Goal: Information Seeking & Learning: Learn about a topic

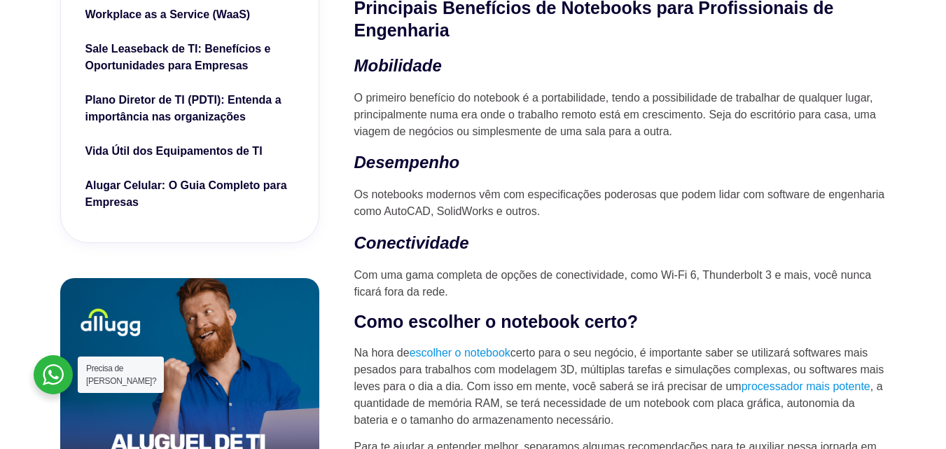
scroll to position [630, 0]
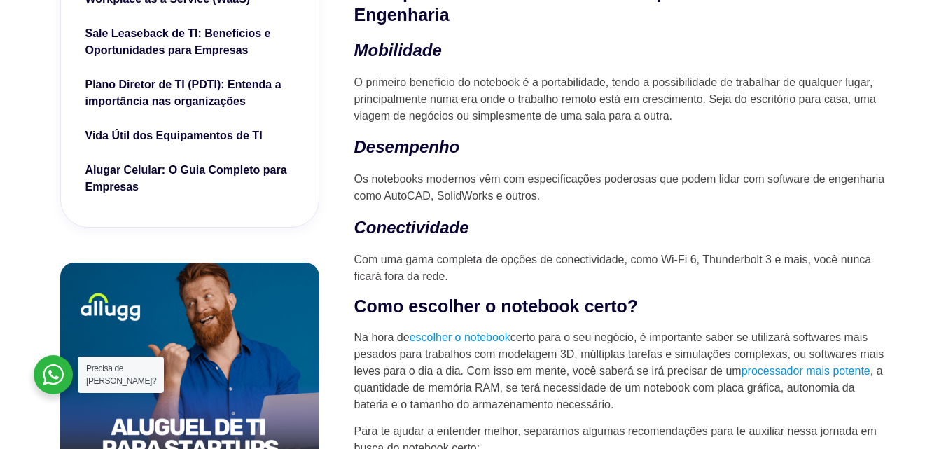
drag, startPoint x: 379, startPoint y: 187, endPoint x: 565, endPoint y: 198, distance: 186.6
click at [565, 198] on p "Os notebooks modernos vêm com especificações poderosas que podem lidar com soft…" at bounding box center [620, 188] width 532 height 34
click at [571, 198] on p "Os notebooks modernos vêm com especificações poderosas que podem lidar com soft…" at bounding box center [620, 188] width 532 height 34
drag, startPoint x: 499, startPoint y: 174, endPoint x: 658, endPoint y: 185, distance: 159.3
click at [656, 183] on p "Os notebooks modernos vêm com especificações poderosas que podem lidar com soft…" at bounding box center [620, 188] width 532 height 34
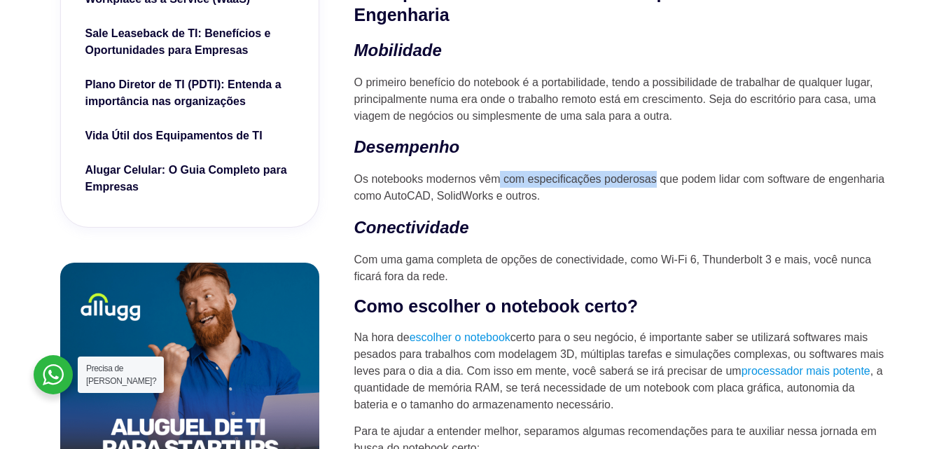
click at [658, 185] on p "Os notebooks modernos vêm com especificações poderosas que podem lidar com soft…" at bounding box center [620, 188] width 532 height 34
drag, startPoint x: 571, startPoint y: 186, endPoint x: 713, endPoint y: 200, distance: 142.8
click at [709, 200] on p "Os notebooks modernos vêm com especificações poderosas que podem lidar com soft…" at bounding box center [620, 188] width 532 height 34
click at [714, 201] on p "Os notebooks modernos vêm com especificações poderosas que podem lidar com soft…" at bounding box center [620, 188] width 532 height 34
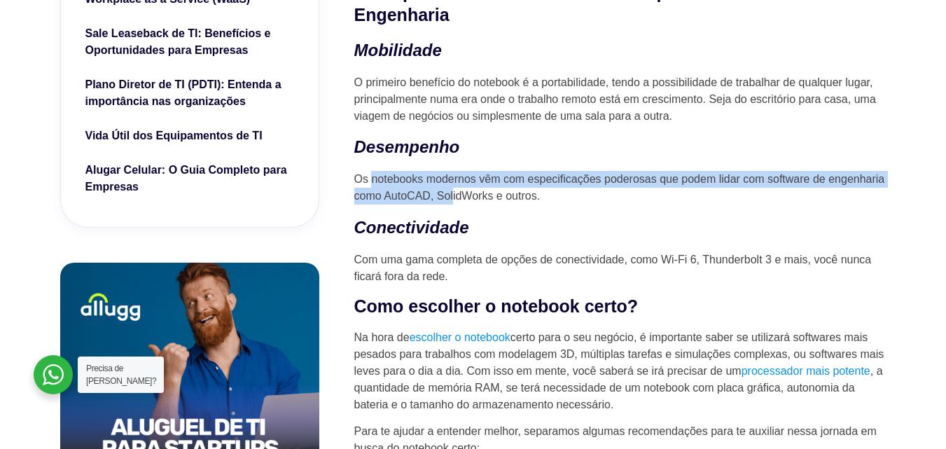
drag, startPoint x: 372, startPoint y: 189, endPoint x: 550, endPoint y: 199, distance: 178.1
click at [537, 197] on p "Os notebooks modernos vêm com especificações poderosas que podem lidar com soft…" at bounding box center [620, 188] width 532 height 34
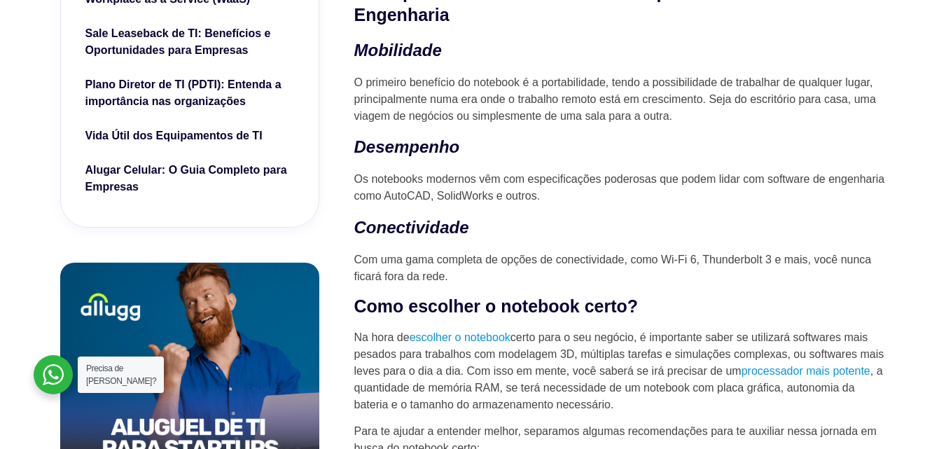
click at [578, 200] on p "Os notebooks modernos vêm com especificações poderosas que podem lidar com soft…" at bounding box center [620, 188] width 532 height 34
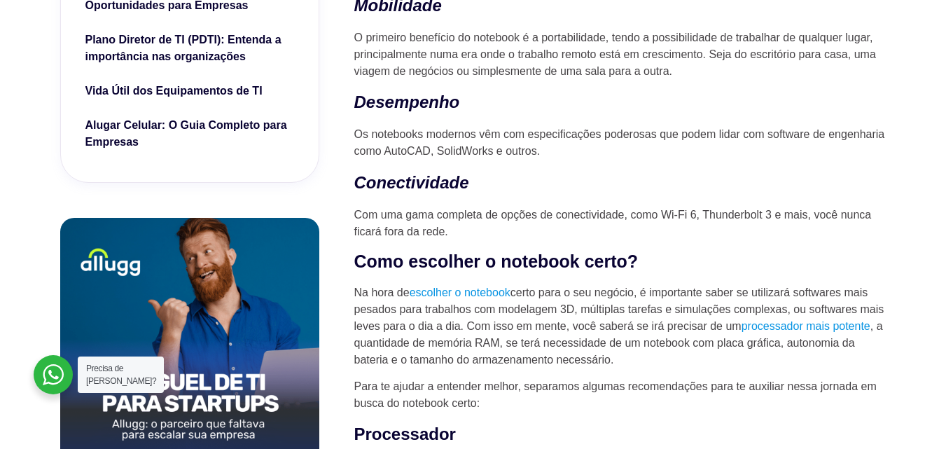
scroll to position [700, 0]
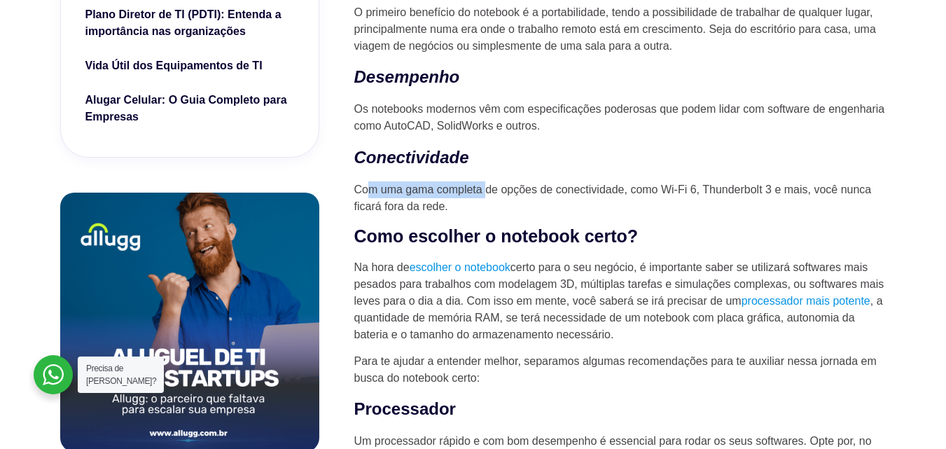
drag, startPoint x: 366, startPoint y: 189, endPoint x: 544, endPoint y: 201, distance: 178.3
click at [531, 200] on p "Com uma gama completa de opções de conectividade, como Wi-Fi 6, Thunderbolt 3 e…" at bounding box center [620, 198] width 532 height 34
click at [544, 201] on p "Com uma gama completa de opções de conectividade, como Wi-Fi 6, Thunderbolt 3 e…" at bounding box center [620, 198] width 532 height 34
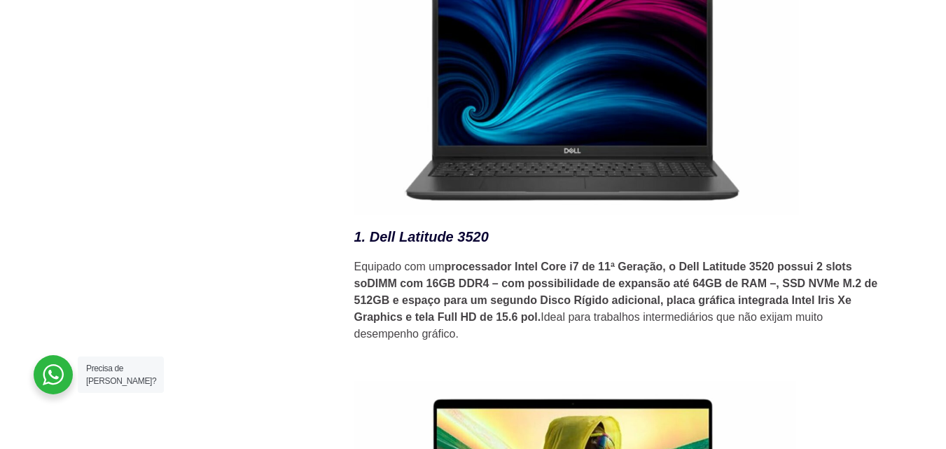
scroll to position [1961, 0]
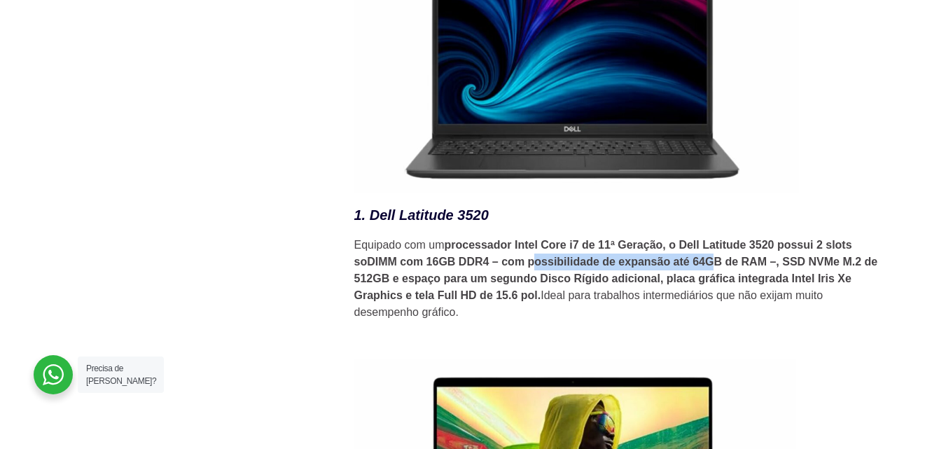
drag, startPoint x: 536, startPoint y: 272, endPoint x: 748, endPoint y: 274, distance: 211.5
click at [738, 274] on strong "processador Intel Core i7 de 11ª Geração, o Dell Latitude 3520 possui 2 slots s…" at bounding box center [616, 270] width 524 height 62
click at [774, 274] on strong "processador Intel Core i7 de 11ª Geração, o Dell Latitude 3520 possui 2 slots s…" at bounding box center [616, 270] width 524 height 62
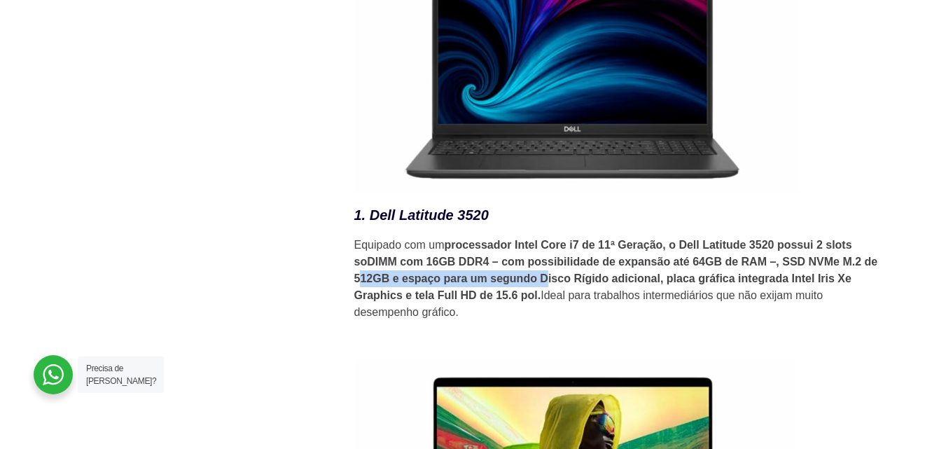
drag, startPoint x: 359, startPoint y: 286, endPoint x: 566, endPoint y: 291, distance: 208.0
click at [556, 291] on strong "processador Intel Core i7 de 11ª Geração, o Dell Latitude 3520 possui 2 slots s…" at bounding box center [616, 270] width 524 height 62
click at [567, 291] on strong "processador Intel Core i7 de 11ª Geração, o Dell Latitude 3520 possui 2 slots s…" at bounding box center [616, 270] width 524 height 62
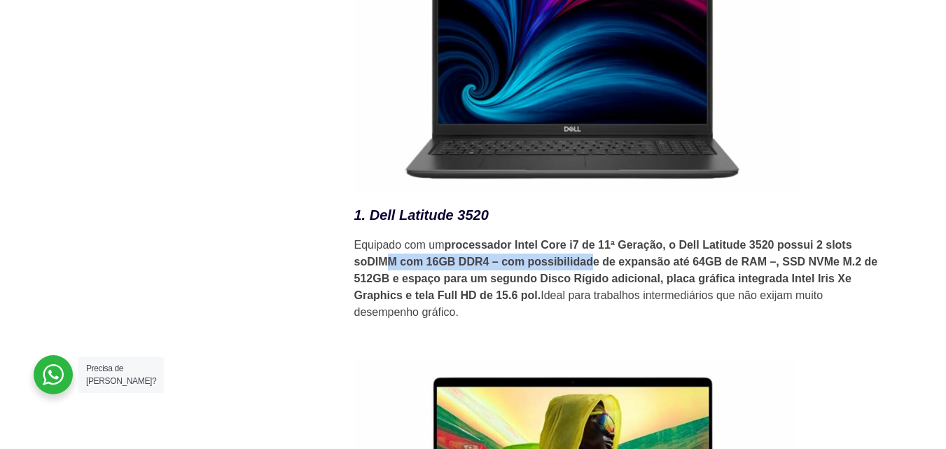
drag, startPoint x: 391, startPoint y: 278, endPoint x: 596, endPoint y: 278, distance: 205.2
click at [594, 278] on p "Equipado com um processador Intel Core i7 de 11ª Geração, o Dell Latitude 3520 …" at bounding box center [620, 279] width 532 height 84
click at [597, 278] on p "Equipado com um processador Intel Core i7 de 11ª Geração, o Dell Latitude 3520 …" at bounding box center [620, 279] width 532 height 84
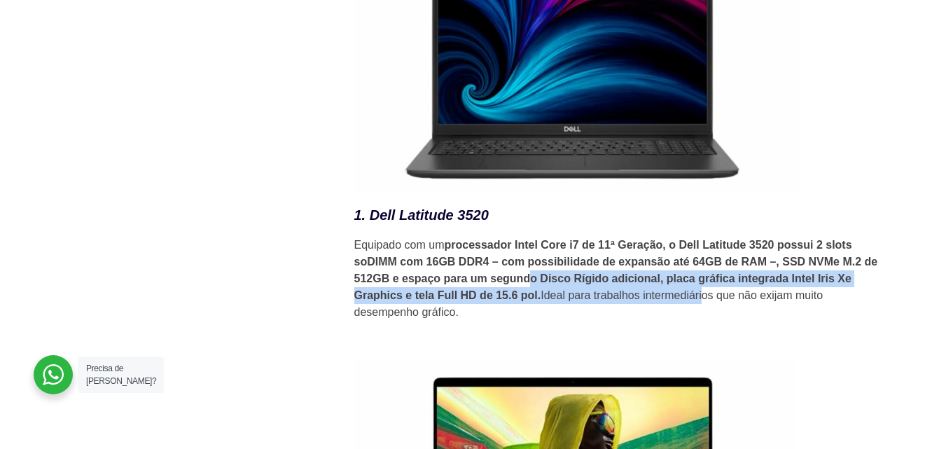
drag, startPoint x: 530, startPoint y: 286, endPoint x: 725, endPoint y: 298, distance: 195.0
click at [721, 298] on p "Equipado com um processador Intel Core i7 de 11ª Geração, o Dell Latitude 3520 …" at bounding box center [620, 279] width 532 height 84
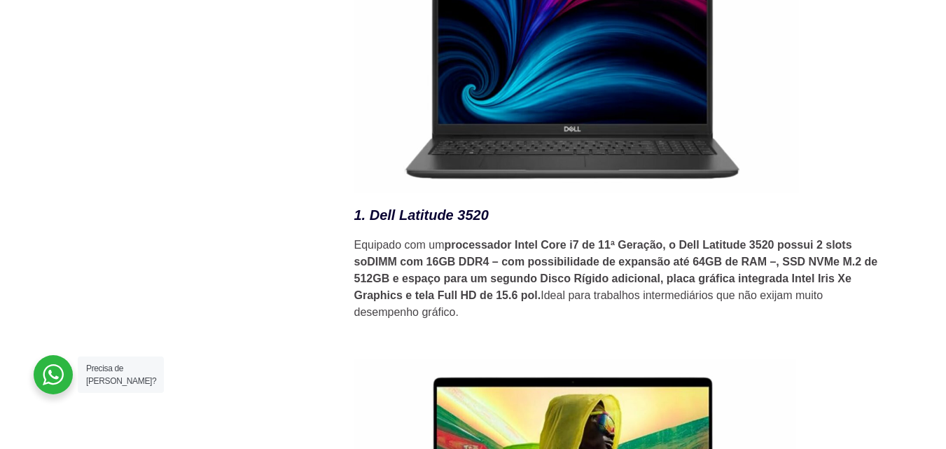
click at [728, 298] on p "Equipado com um processador Intel Core i7 de 11ª Geração, o Dell Latitude 3520 …" at bounding box center [620, 279] width 532 height 84
drag, startPoint x: 653, startPoint y: 289, endPoint x: 795, endPoint y: 288, distance: 142.1
click at [788, 289] on strong "processador Intel Core i7 de 11ª Geração, o Dell Latitude 3520 possui 2 slots s…" at bounding box center [616, 270] width 524 height 62
click at [808, 281] on strong "processador Intel Core i7 de 11ª Geração, o Dell Latitude 3520 possui 2 slots s…" at bounding box center [616, 270] width 524 height 62
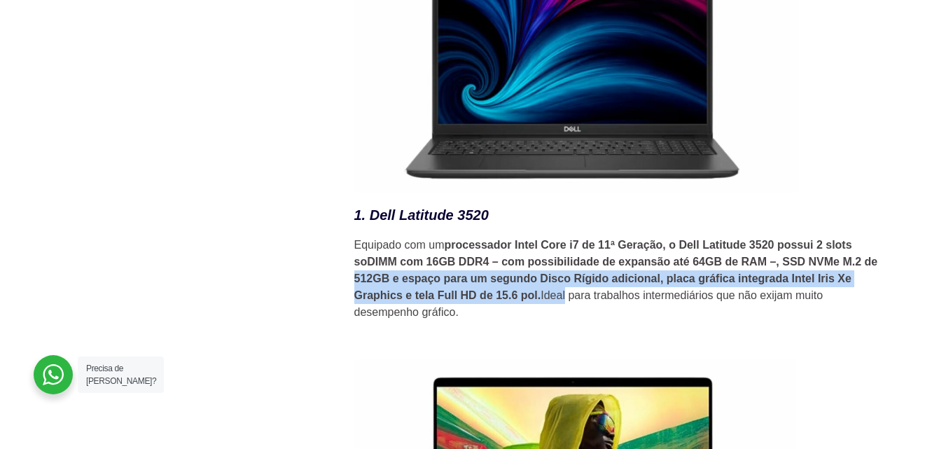
drag, startPoint x: 352, startPoint y: 294, endPoint x: 570, endPoint y: 298, distance: 218.5
drag, startPoint x: 570, startPoint y: 298, endPoint x: 490, endPoint y: 301, distance: 79.9
click at [569, 300] on p "Equipado com um processador Intel Core i7 de 11ª Geração, o Dell Latitude 3520 …" at bounding box center [620, 279] width 532 height 84
click at [458, 301] on strong "processador Intel Core i7 de 11ª Geração, o Dell Latitude 3520 possui 2 slots s…" at bounding box center [616, 270] width 524 height 62
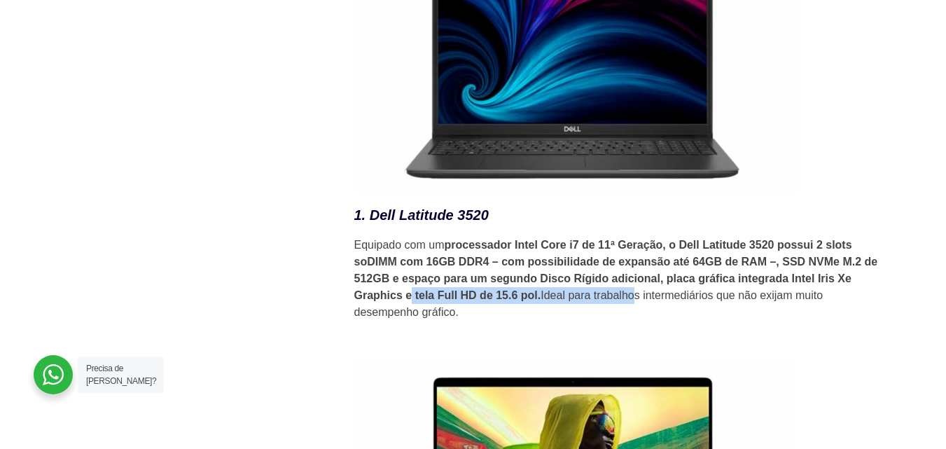
drag, startPoint x: 413, startPoint y: 301, endPoint x: 635, endPoint y: 305, distance: 222.0
click at [635, 305] on p "Equipado com um processador Intel Core i7 de 11ª Geração, o Dell Latitude 3520 …" at bounding box center [620, 279] width 532 height 84
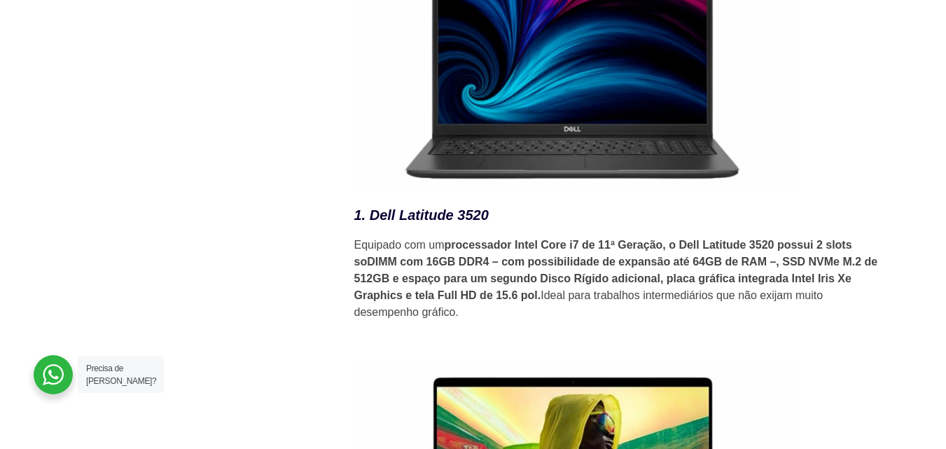
click at [575, 321] on p "Equipado com um processador Intel Core i7 de 11ª Geração, o Dell Latitude 3520 …" at bounding box center [620, 279] width 532 height 84
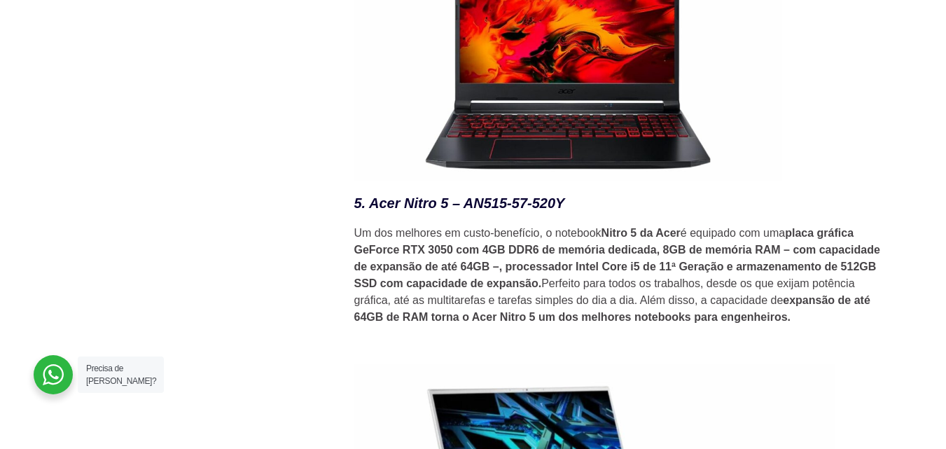
scroll to position [3501, 0]
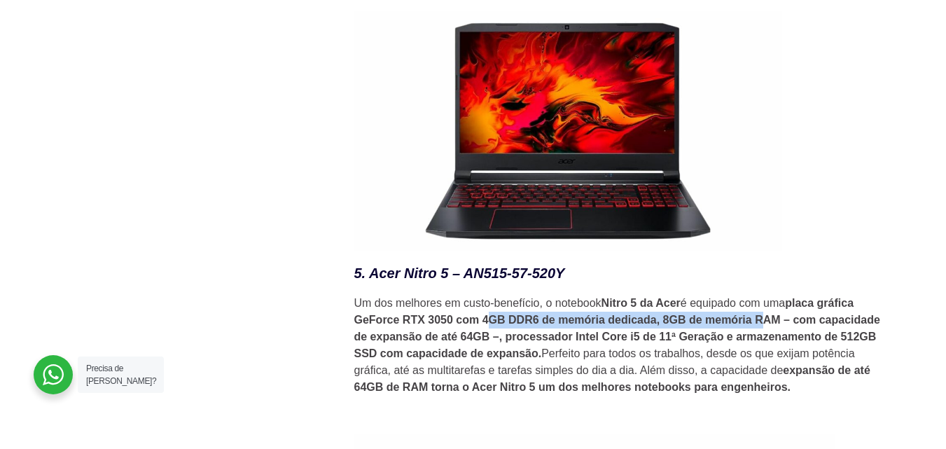
drag, startPoint x: 487, startPoint y: 320, endPoint x: 781, endPoint y: 318, distance: 294.8
click at [773, 319] on p "Um dos melhores em custo-benefício, o notebook Nitro 5 da Acer é equipado com u…" at bounding box center [620, 345] width 532 height 101
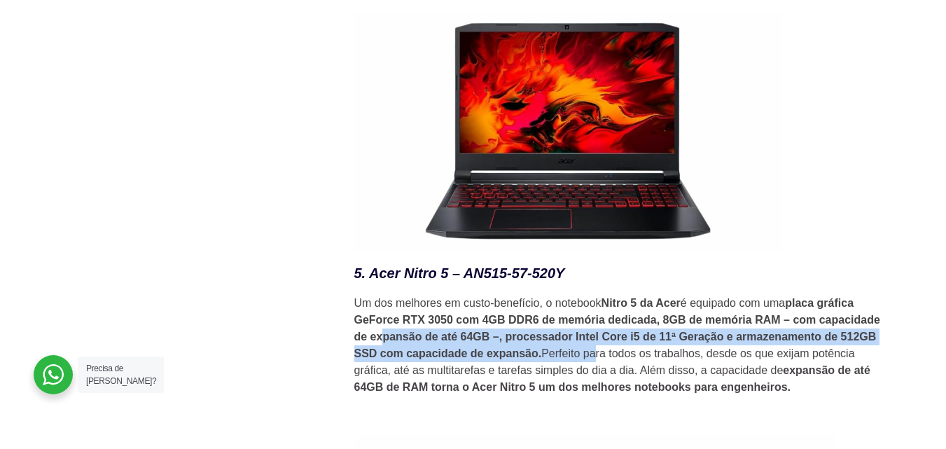
drag, startPoint x: 388, startPoint y: 345, endPoint x: 605, endPoint y: 359, distance: 217.6
click at [593, 359] on p "Um dos melhores em custo-benefício, o notebook Nitro 5 da Acer é equipado com u…" at bounding box center [620, 345] width 532 height 101
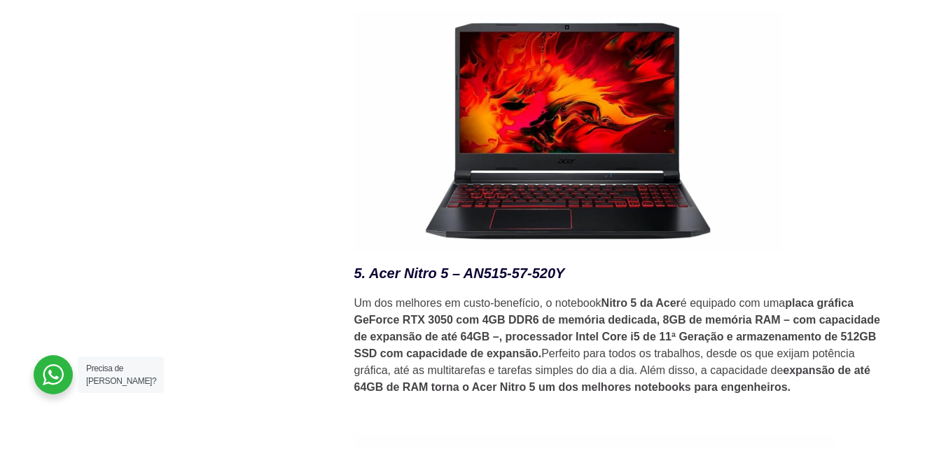
click at [641, 357] on p "Um dos melhores em custo-benefício, o notebook Nitro 5 da Acer é equipado com u…" at bounding box center [620, 345] width 532 height 101
drag, startPoint x: 364, startPoint y: 361, endPoint x: 478, endPoint y: 368, distance: 114.4
click at [478, 368] on p "Um dos melhores em custo-benefício, o notebook Nitro 5 da Acer é equipado com u…" at bounding box center [620, 345] width 532 height 101
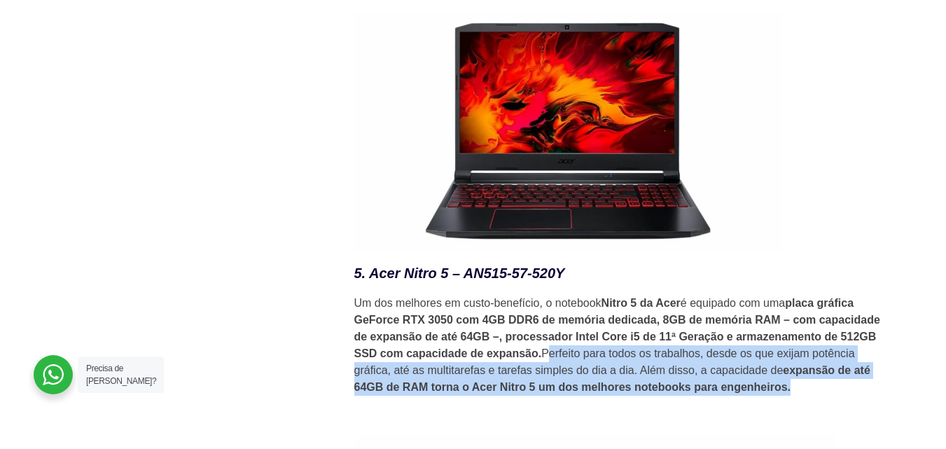
drag, startPoint x: 550, startPoint y: 360, endPoint x: 700, endPoint y: 391, distance: 152.3
click at [576, 361] on p "Um dos melhores em custo-benefício, o notebook Nitro 5 da Acer é equipado com u…" at bounding box center [620, 345] width 532 height 101
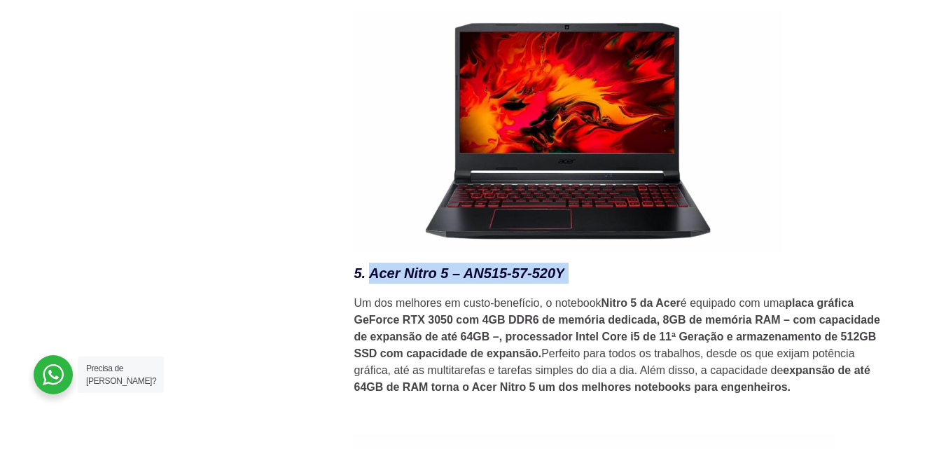
drag, startPoint x: 373, startPoint y: 279, endPoint x: 604, endPoint y: 281, distance: 231.8
click at [604, 281] on h3 "5. Acer Nitro 5 – AN515-57-520Y" at bounding box center [620, 273] width 532 height 21
copy h3 "Acer Nitro 5 – AN515-57-520Y"
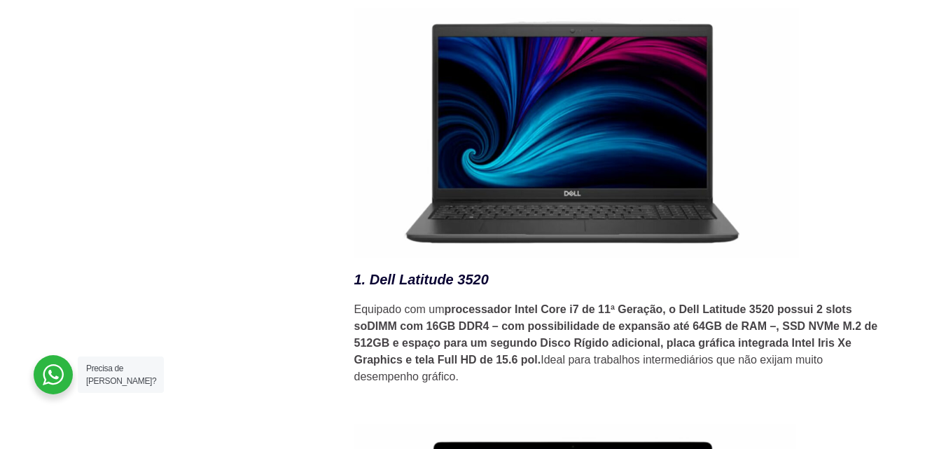
scroll to position [1891, 0]
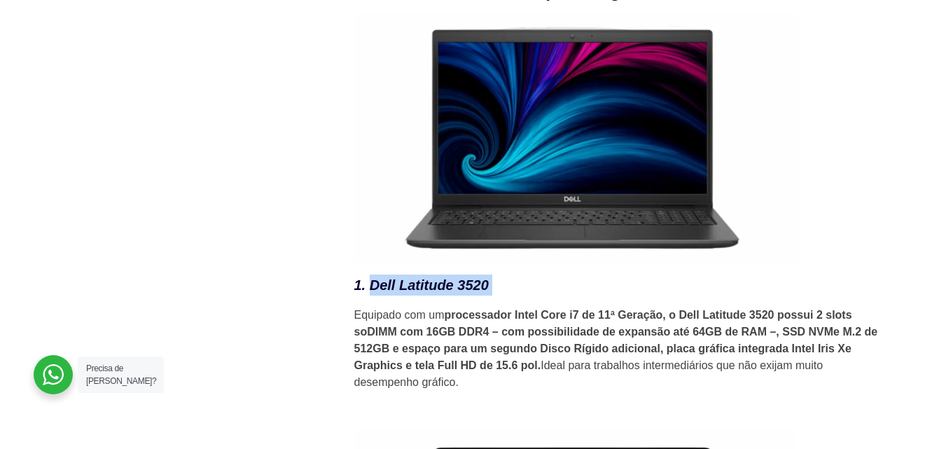
drag, startPoint x: 503, startPoint y: 291, endPoint x: 369, endPoint y: 293, distance: 133.8
click at [369, 293] on h3 "1. Dell Latitude 3520" at bounding box center [620, 284] width 532 height 21
copy h3 "Dell Latitude 3520"
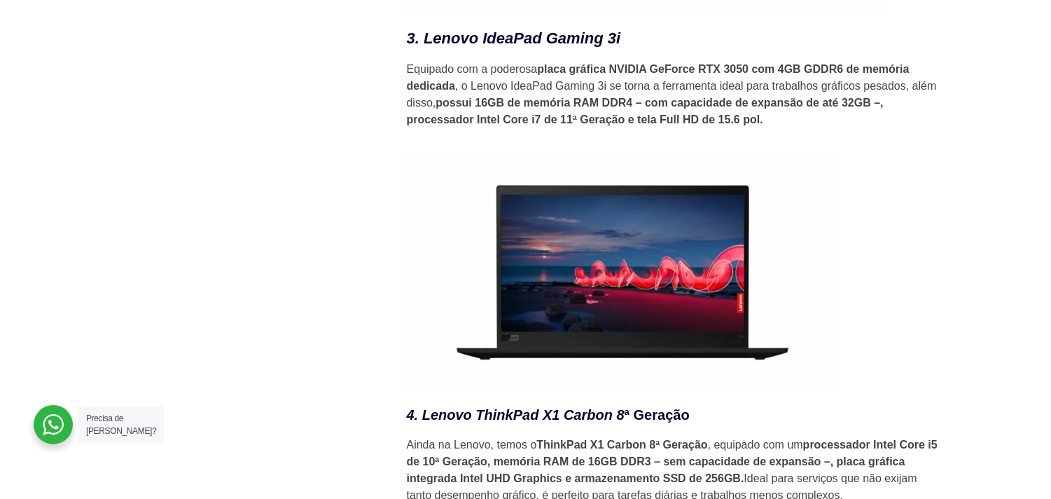
scroll to position [2933, 0]
